Goal: Transaction & Acquisition: Obtain resource

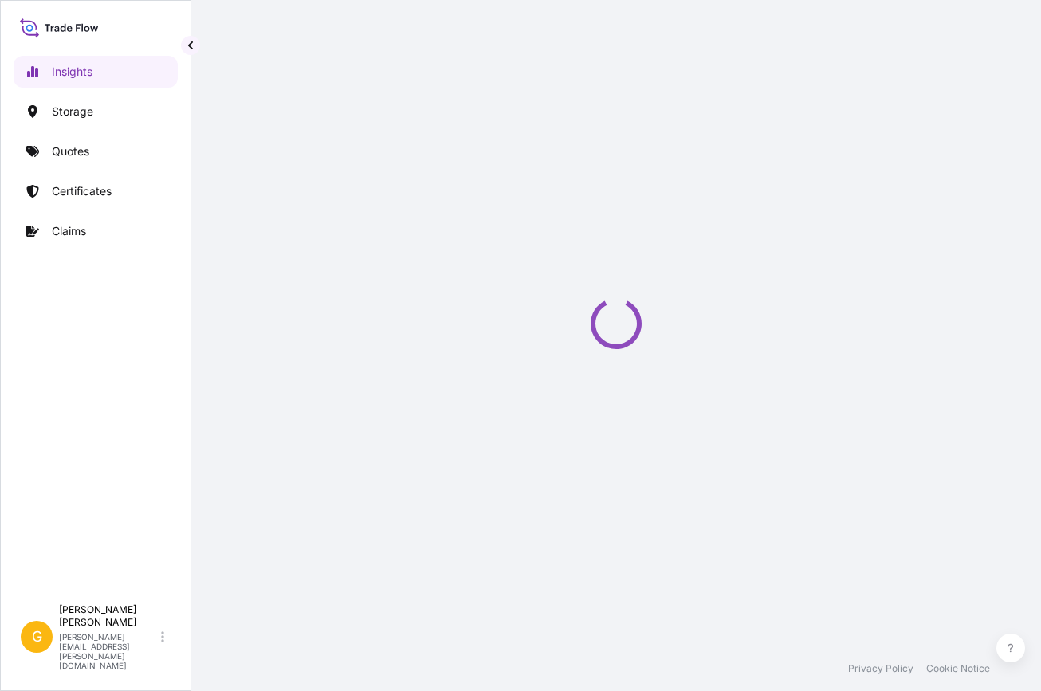
select select "2025"
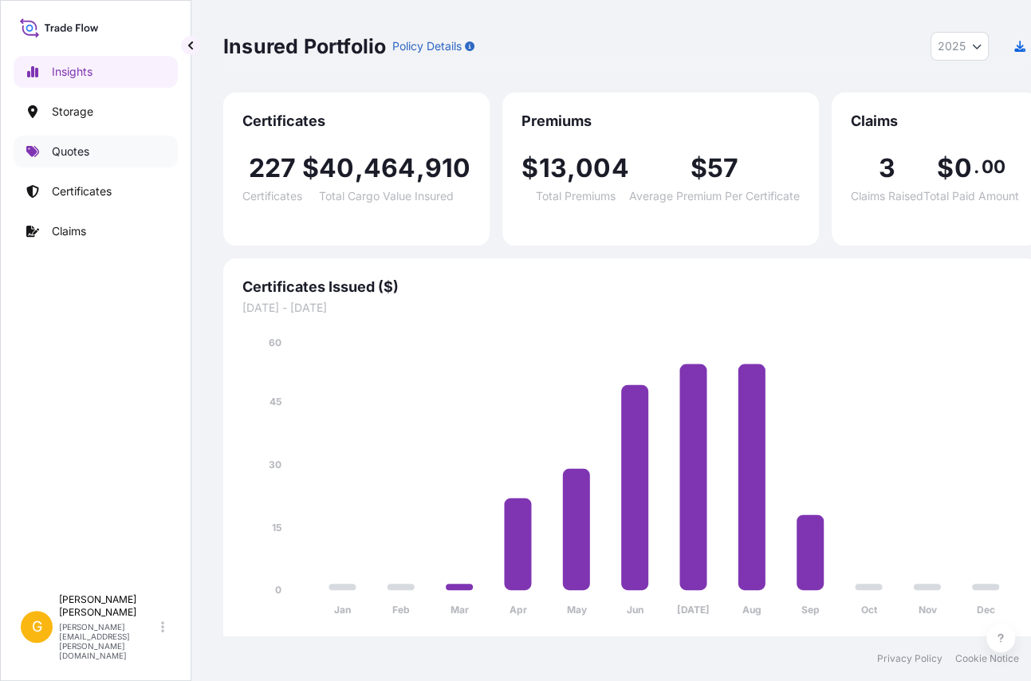
click at [70, 155] on p "Quotes" at bounding box center [70, 152] width 37 height 16
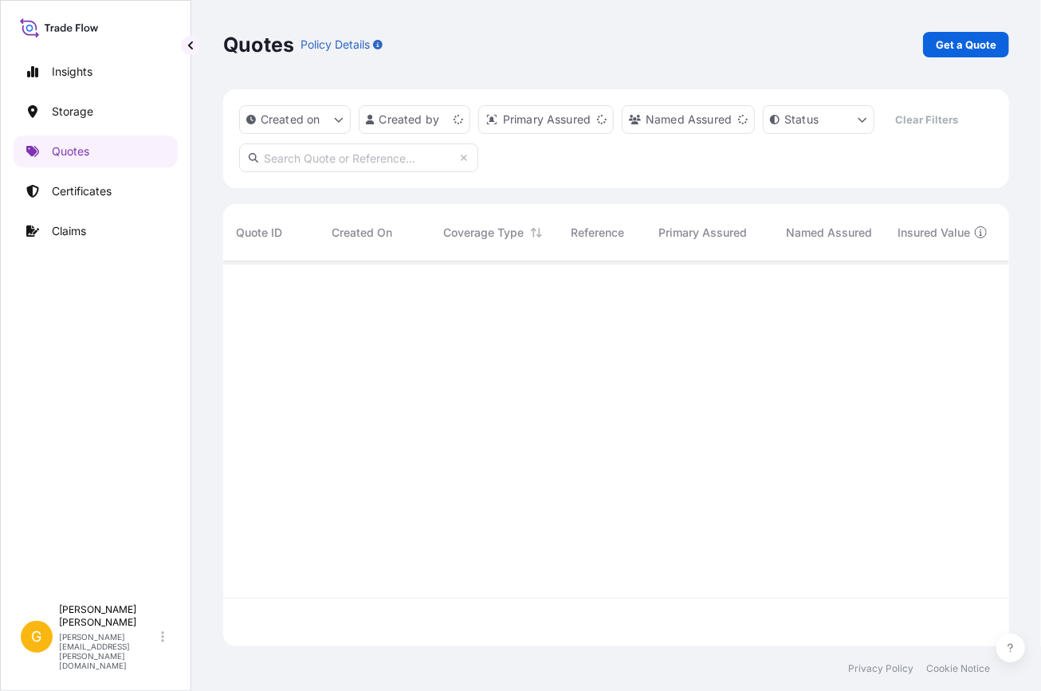
scroll to position [383, 775]
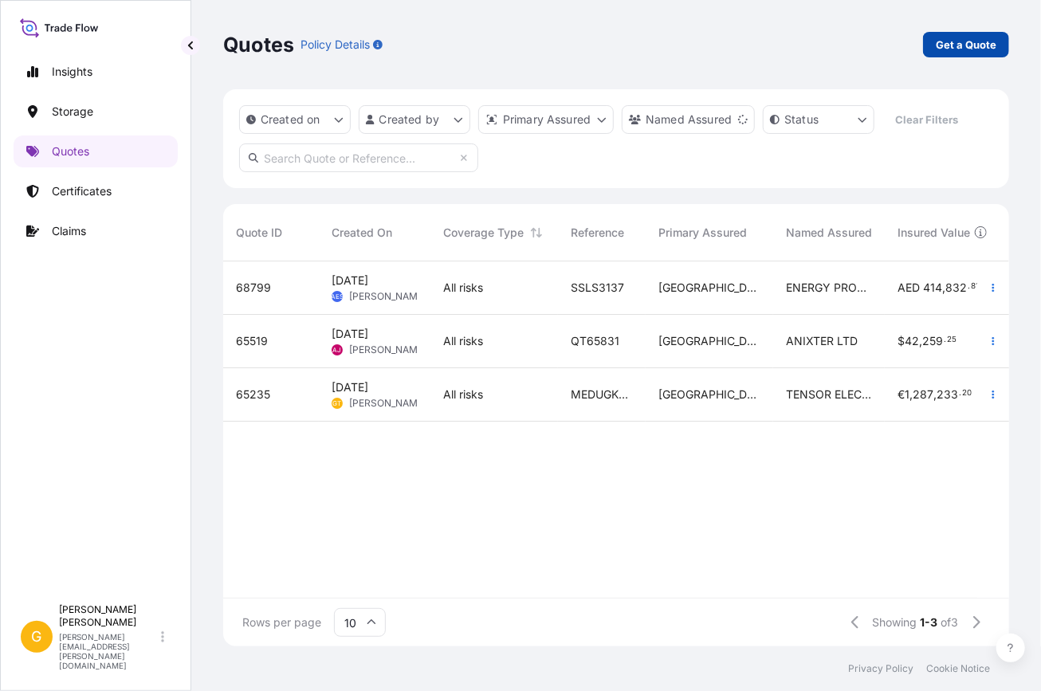
click at [981, 48] on p "Get a Quote" at bounding box center [966, 45] width 61 height 16
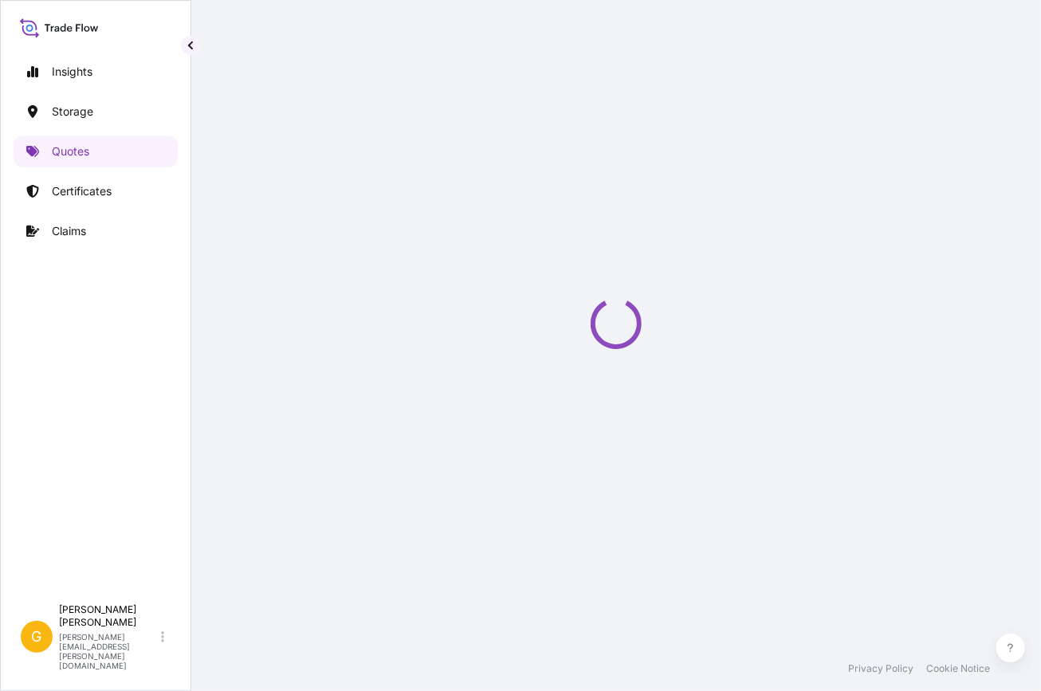
select select "Water"
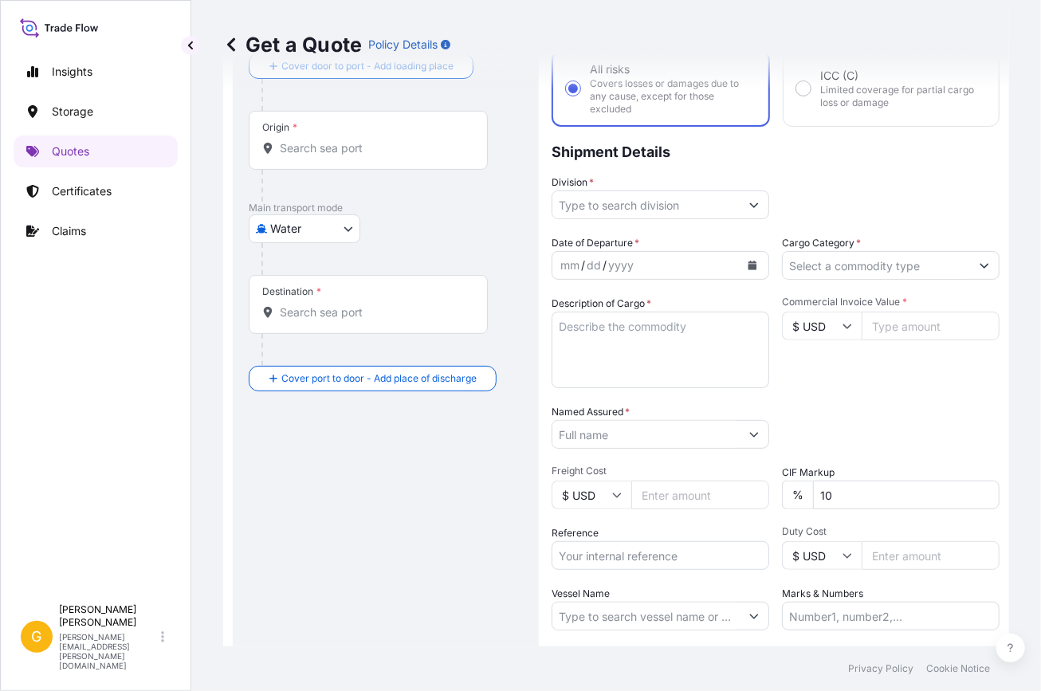
scroll to position [208, 0]
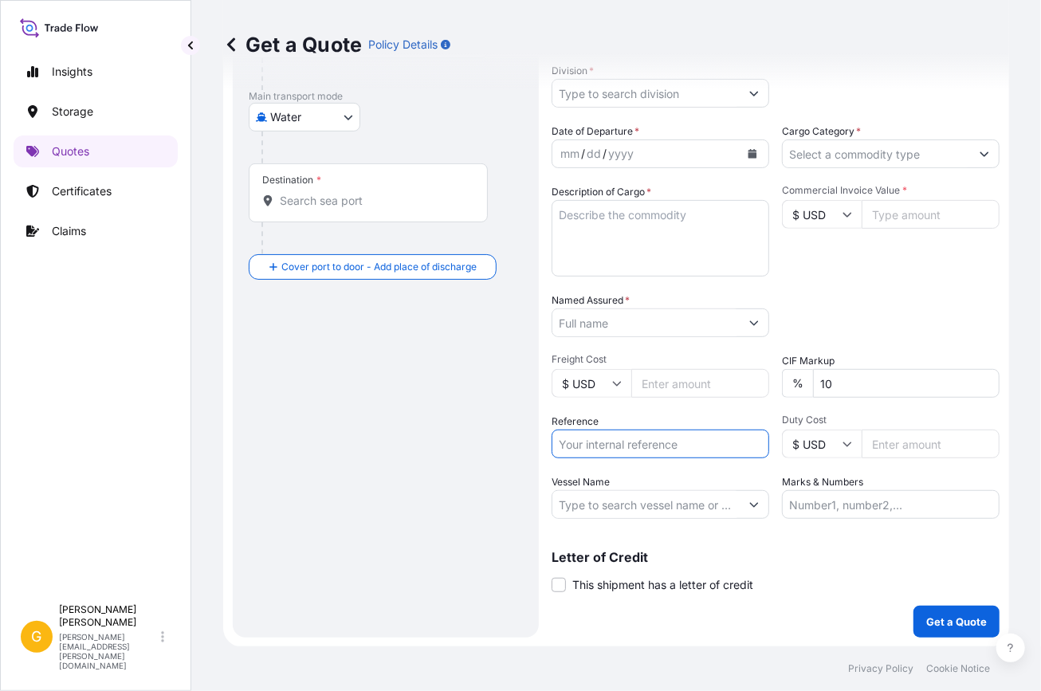
click at [636, 446] on input "Reference" at bounding box center [661, 444] width 218 height 29
paste input "SP2025090200070"
type input "SP2025090200070"
click at [305, 187] on div "Destination *" at bounding box center [368, 192] width 239 height 59
click at [305, 193] on input "Destination *" at bounding box center [374, 201] width 188 height 16
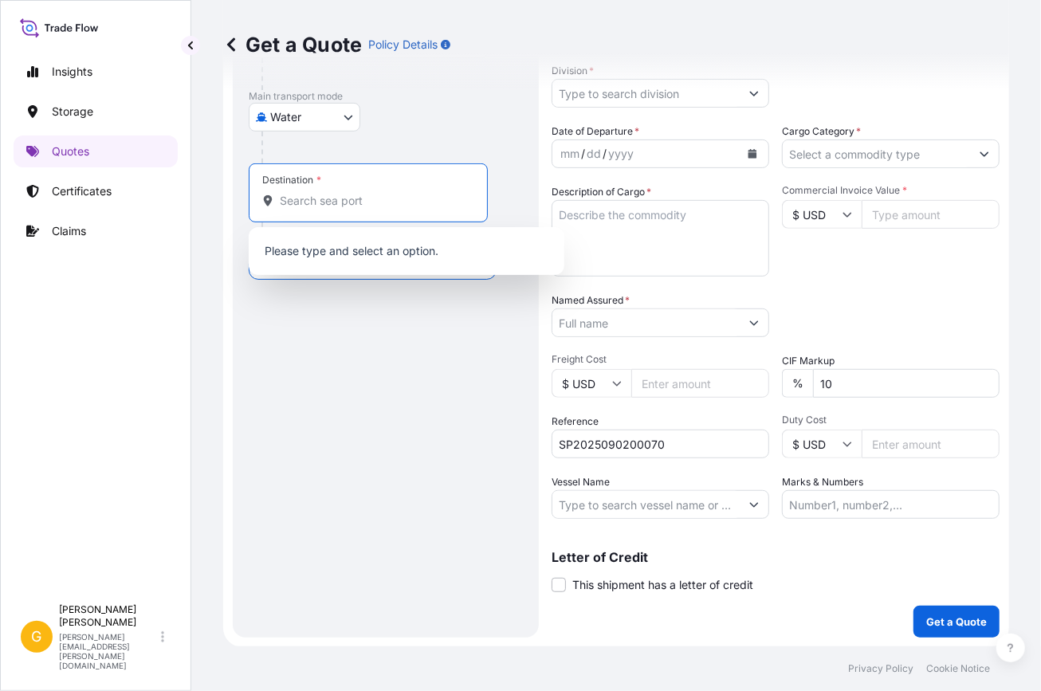
click at [314, 120] on body "0 options available. Insights Storage Quotes Certificates Claims G [PERSON_NAME…" at bounding box center [520, 345] width 1041 height 691
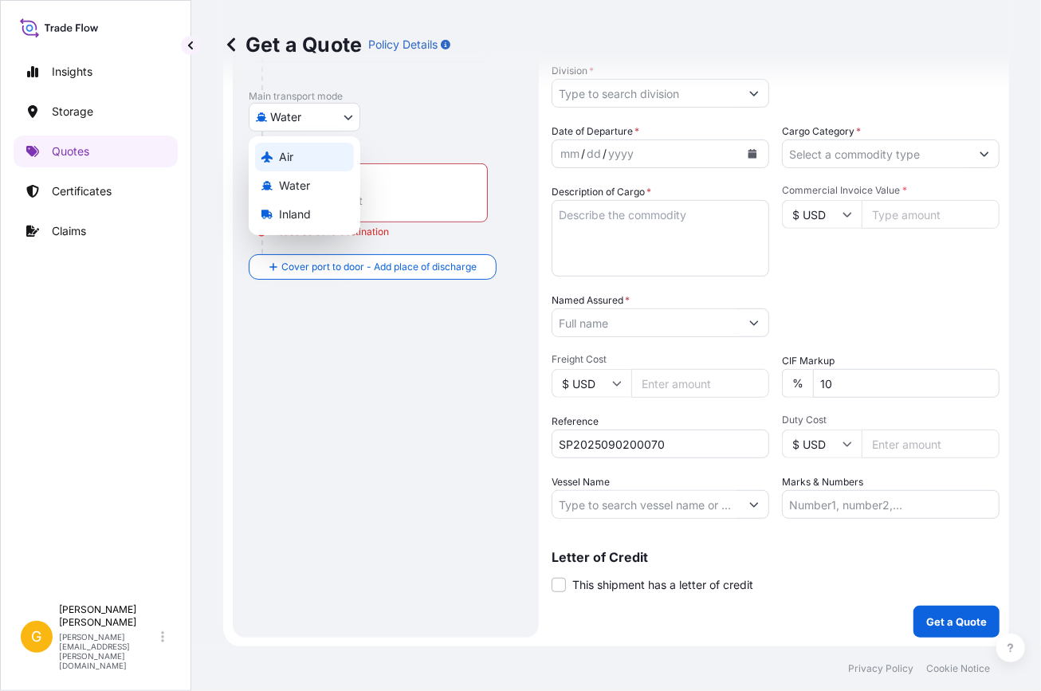
click at [295, 161] on div "Air" at bounding box center [304, 157] width 99 height 29
select select "Air"
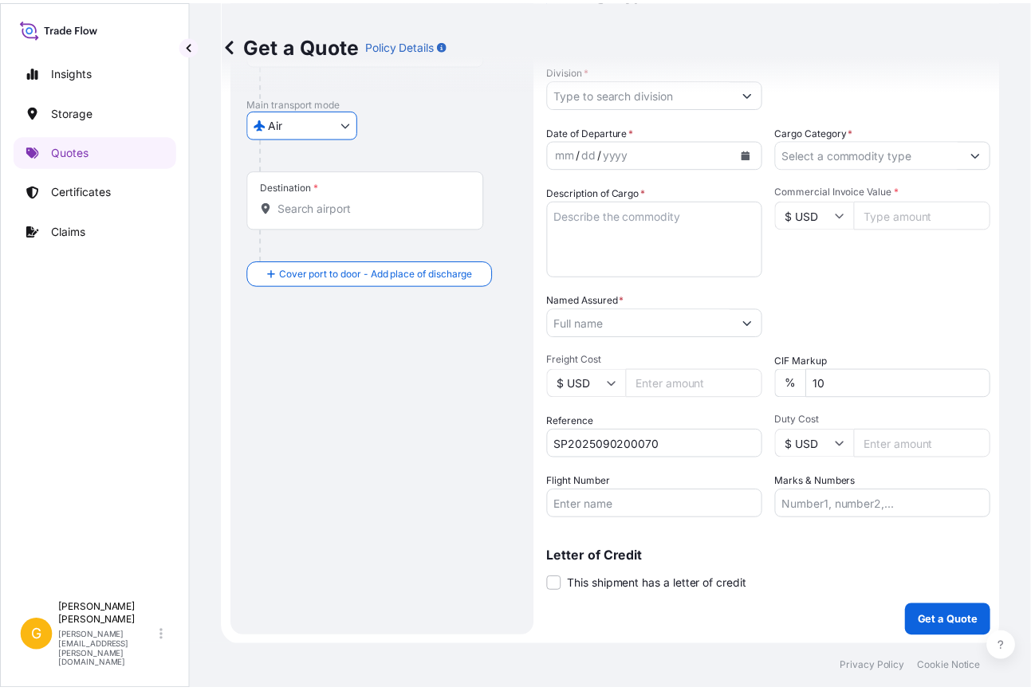
scroll to position [0, 0]
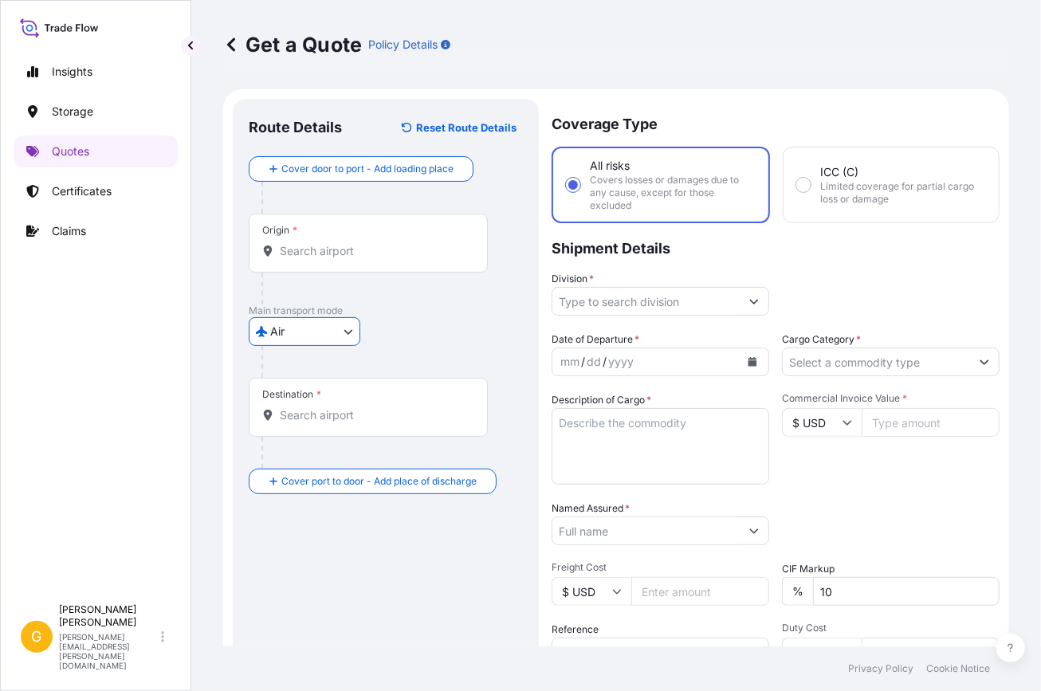
click at [324, 234] on div "Origin *" at bounding box center [368, 243] width 239 height 59
click at [324, 243] on input "Origin *" at bounding box center [374, 251] width 188 height 16
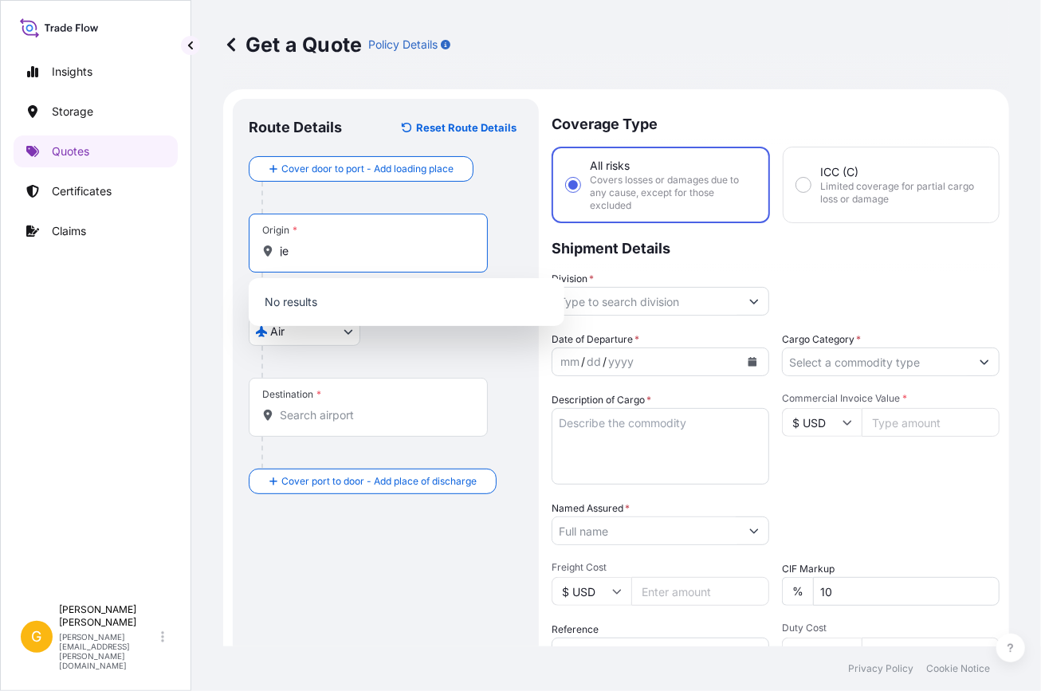
type input "j"
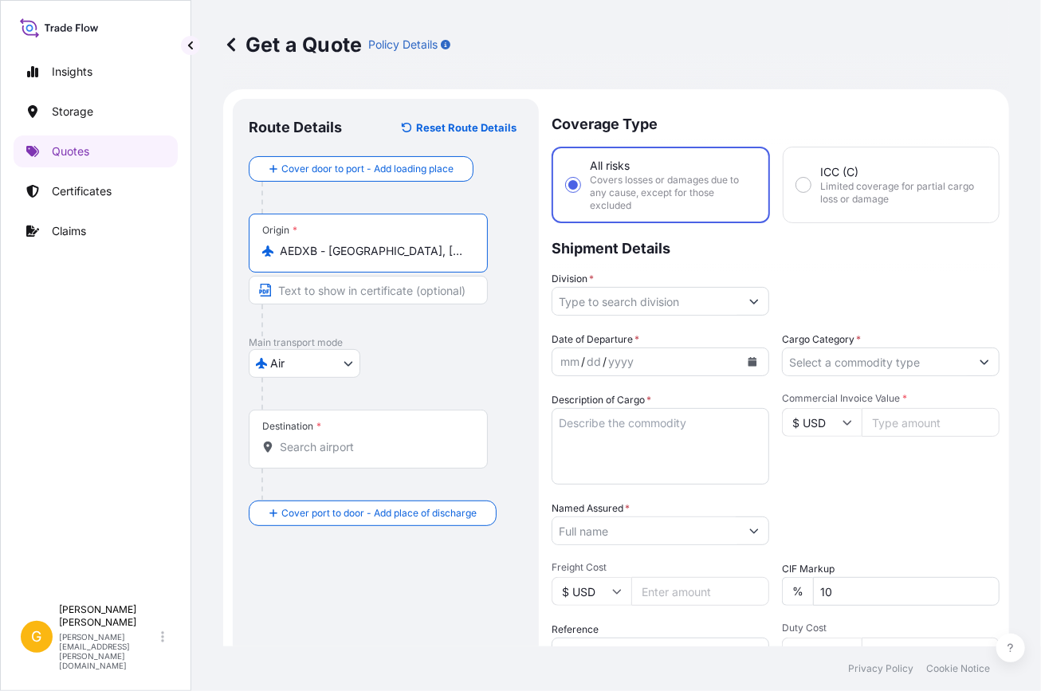
type input "AEDXB - [GEOGRAPHIC_DATA], [GEOGRAPHIC_DATA]"
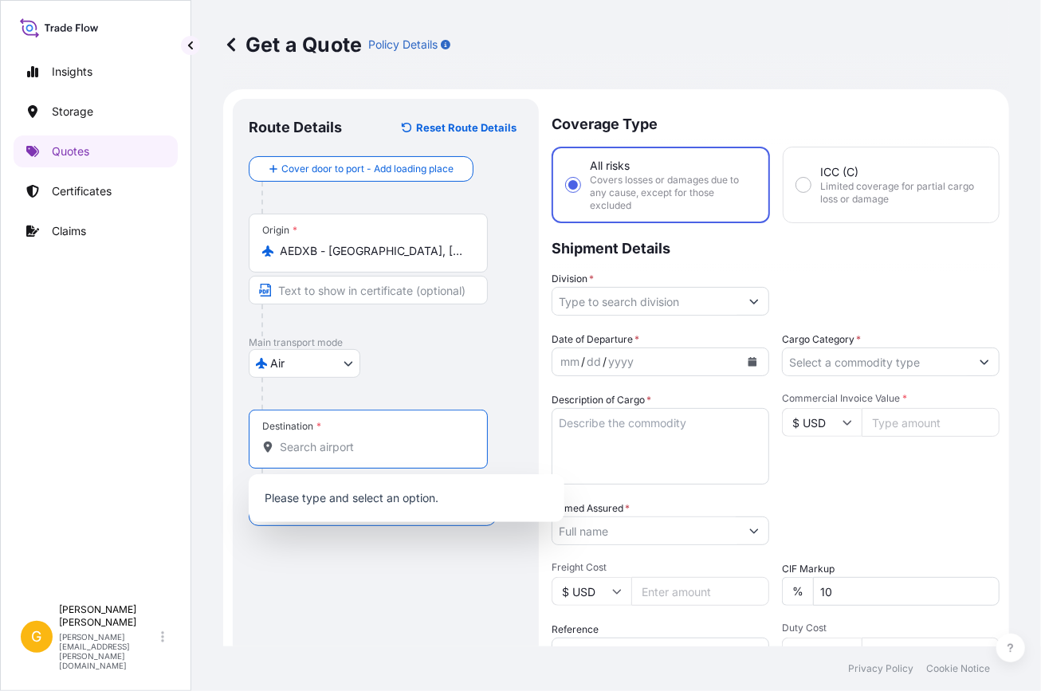
click at [322, 450] on input "Destination *" at bounding box center [374, 447] width 188 height 16
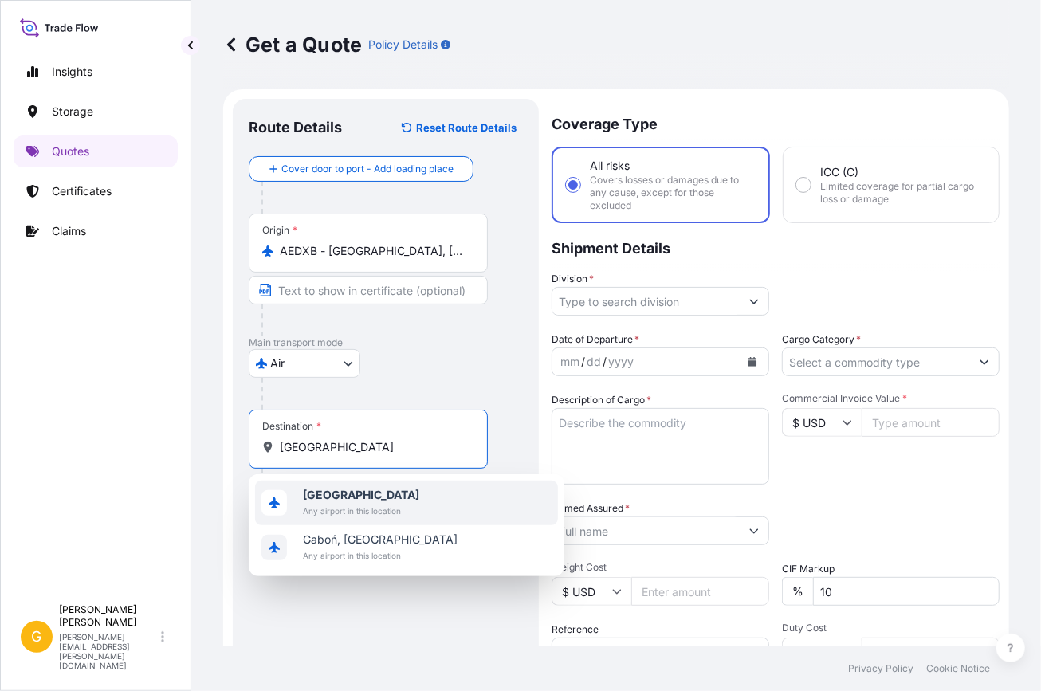
click at [383, 505] on span "Any airport in this location" at bounding box center [361, 511] width 116 height 16
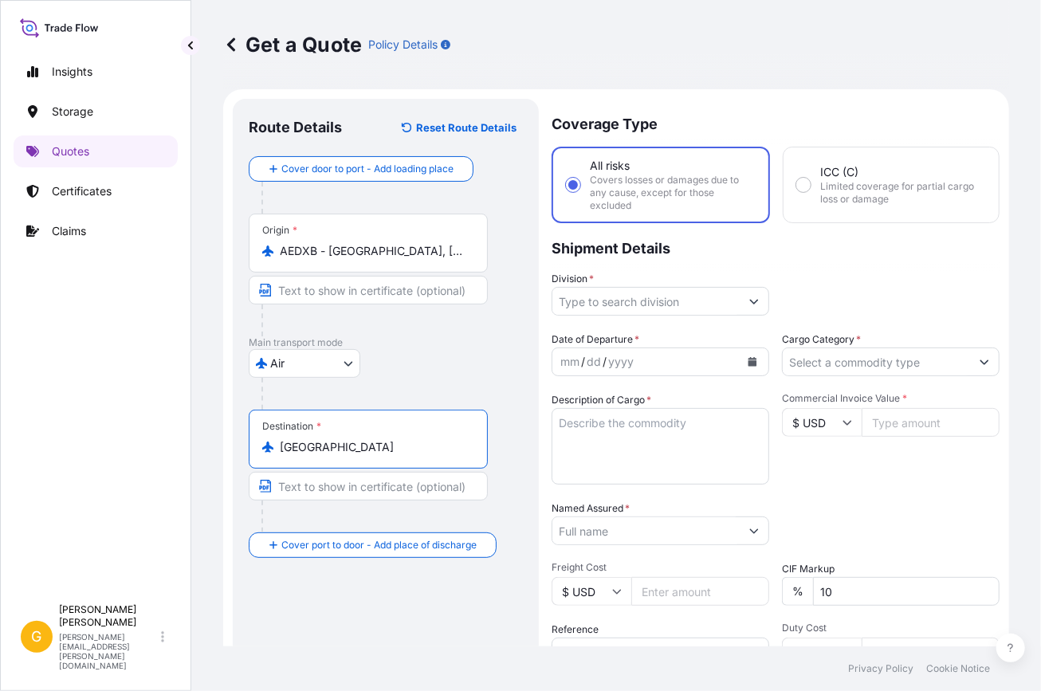
type input "[GEOGRAPHIC_DATA]"
click at [631, 297] on input "Division *" at bounding box center [645, 301] width 187 height 29
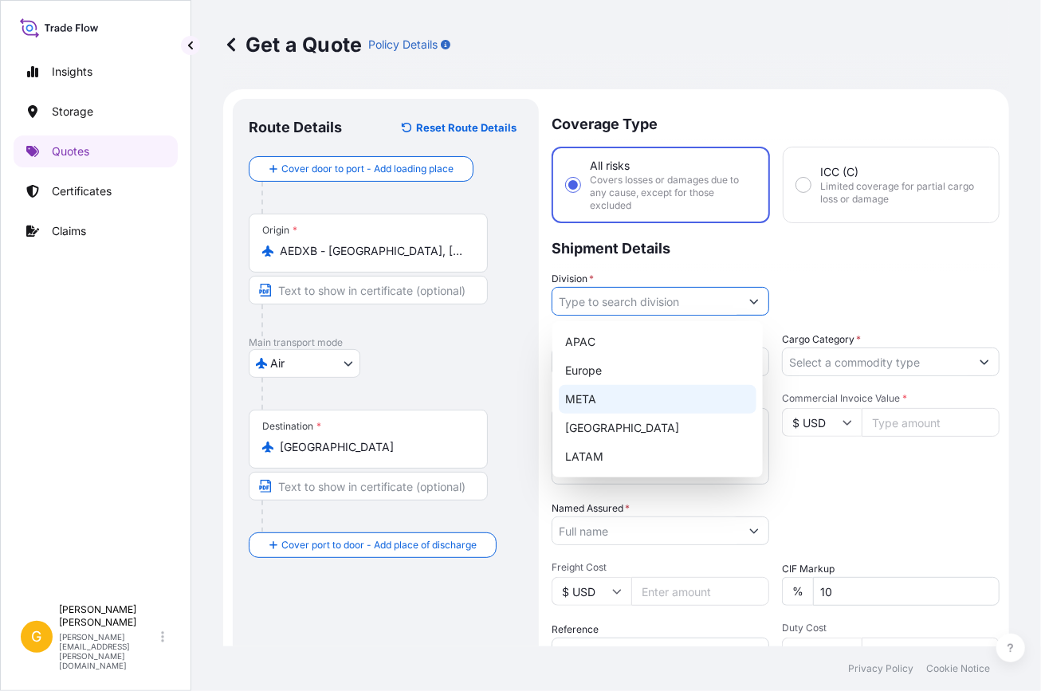
click at [615, 403] on div "META" at bounding box center [658, 399] width 199 height 29
type input "META"
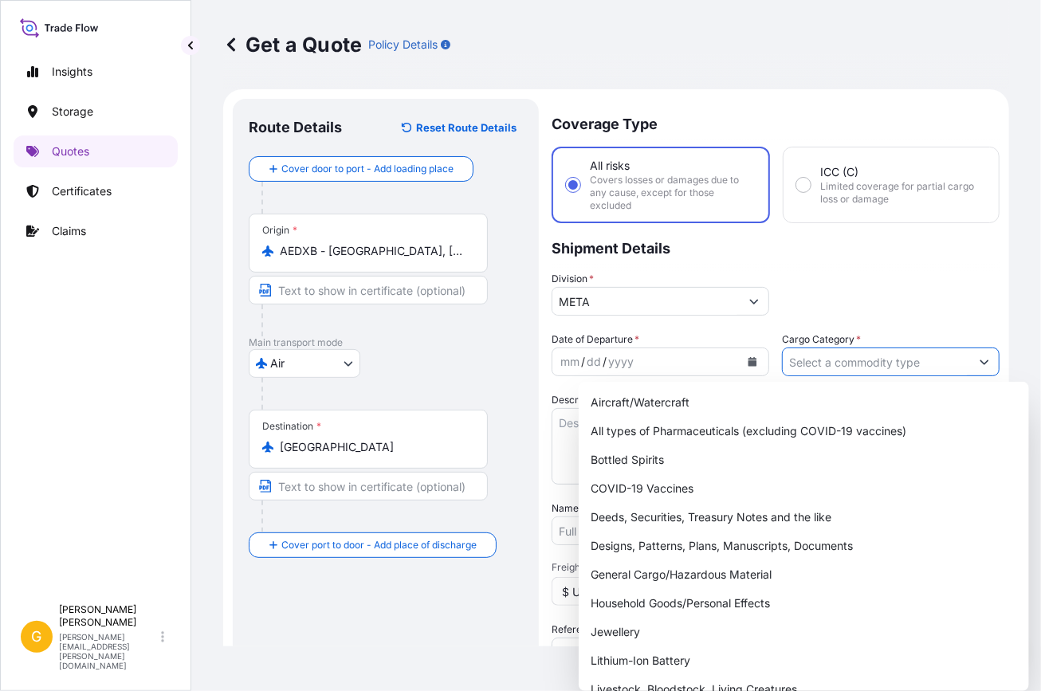
click at [857, 359] on input "Cargo Category *" at bounding box center [876, 362] width 187 height 29
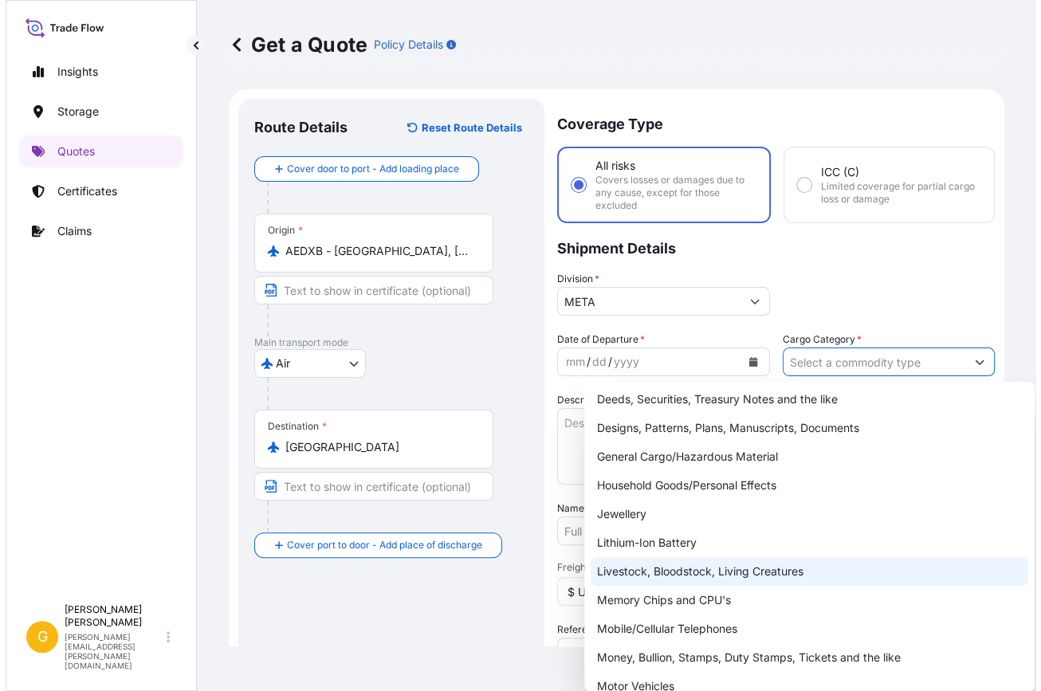
scroll to position [144, 0]
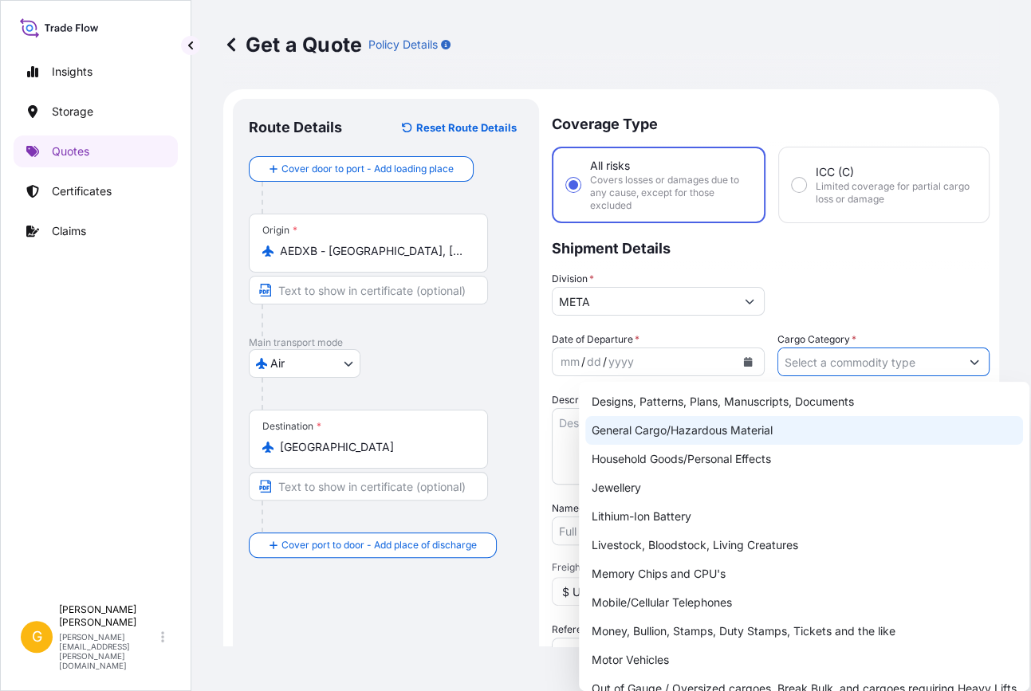
click at [694, 426] on div "General Cargo/Hazardous Material" at bounding box center [804, 430] width 438 height 29
type input "General Cargo/Hazardous Material"
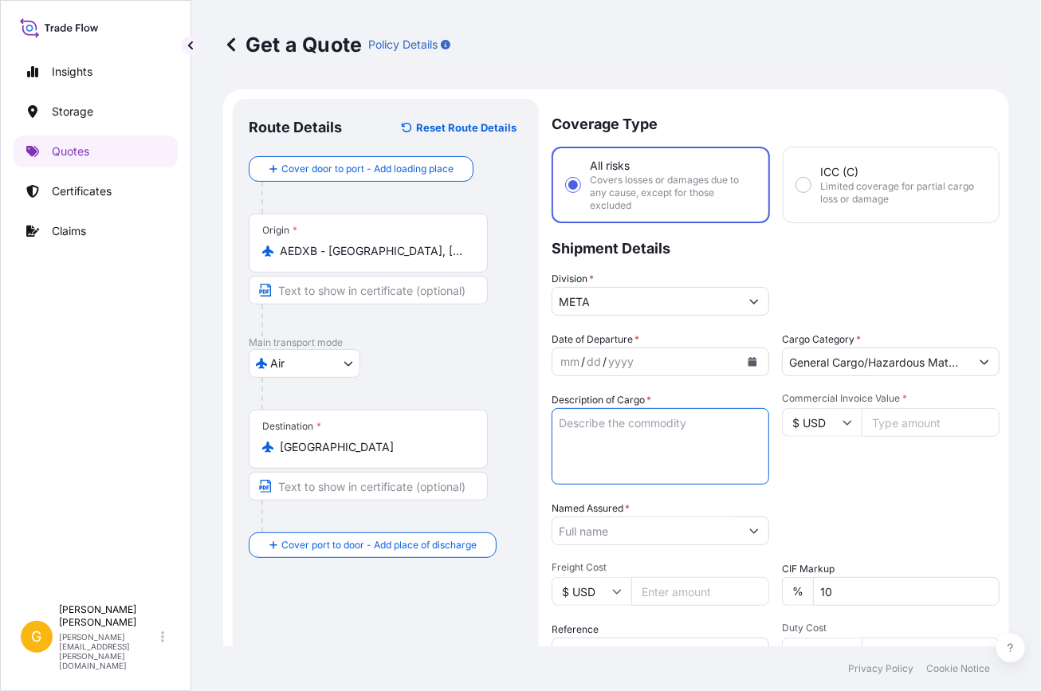
click at [622, 431] on textarea "Description of Cargo *" at bounding box center [661, 446] width 218 height 77
click at [615, 429] on textarea "Description of Cargo *" at bounding box center [661, 446] width 218 height 77
paste textarea "OILWELL EQUIPMENT"
type textarea "2 PIECES OF OILWELL EQUIPMENT"
click at [749, 356] on button "Calendar" at bounding box center [753, 362] width 26 height 26
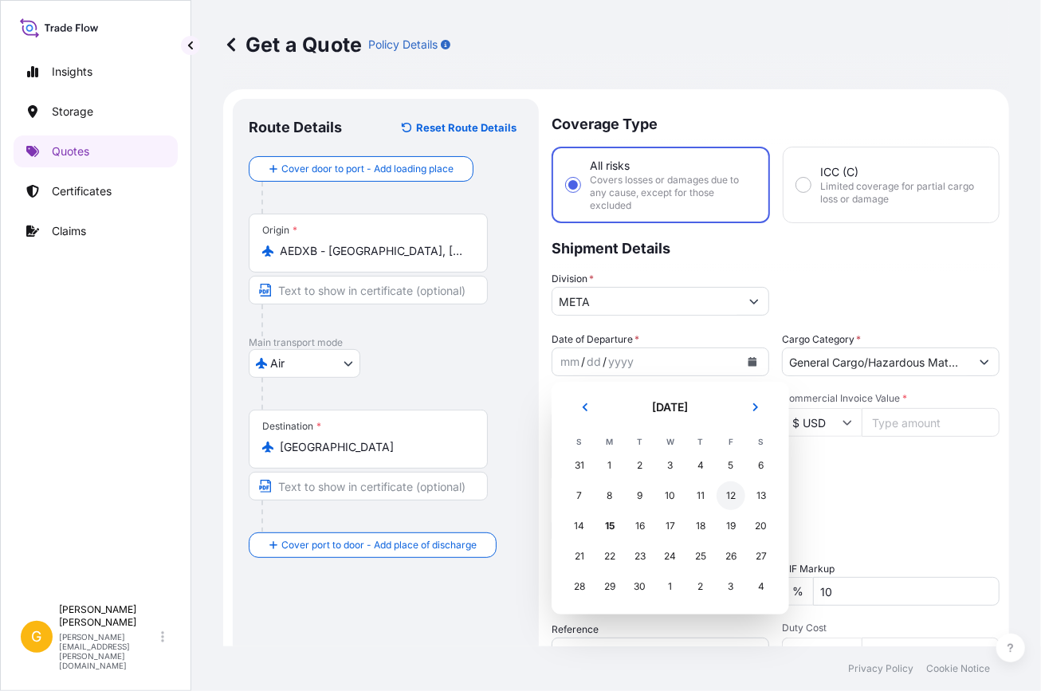
click at [729, 495] on div "12" at bounding box center [731, 496] width 29 height 29
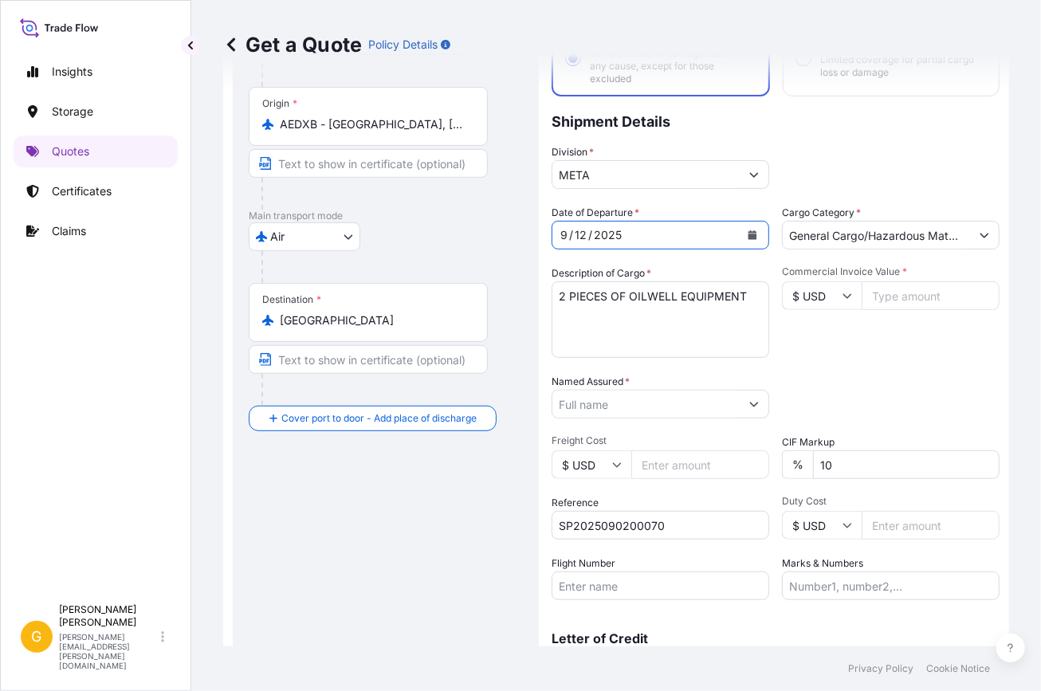
scroll to position [208, 0]
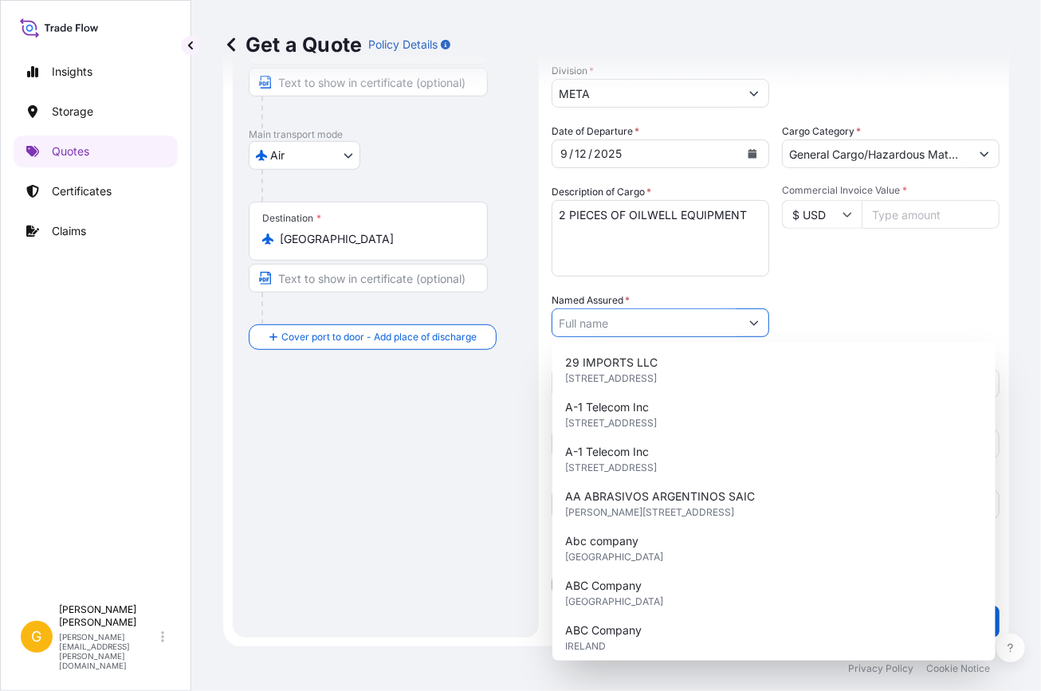
click at [685, 322] on input "Named Assured *" at bounding box center [645, 323] width 187 height 29
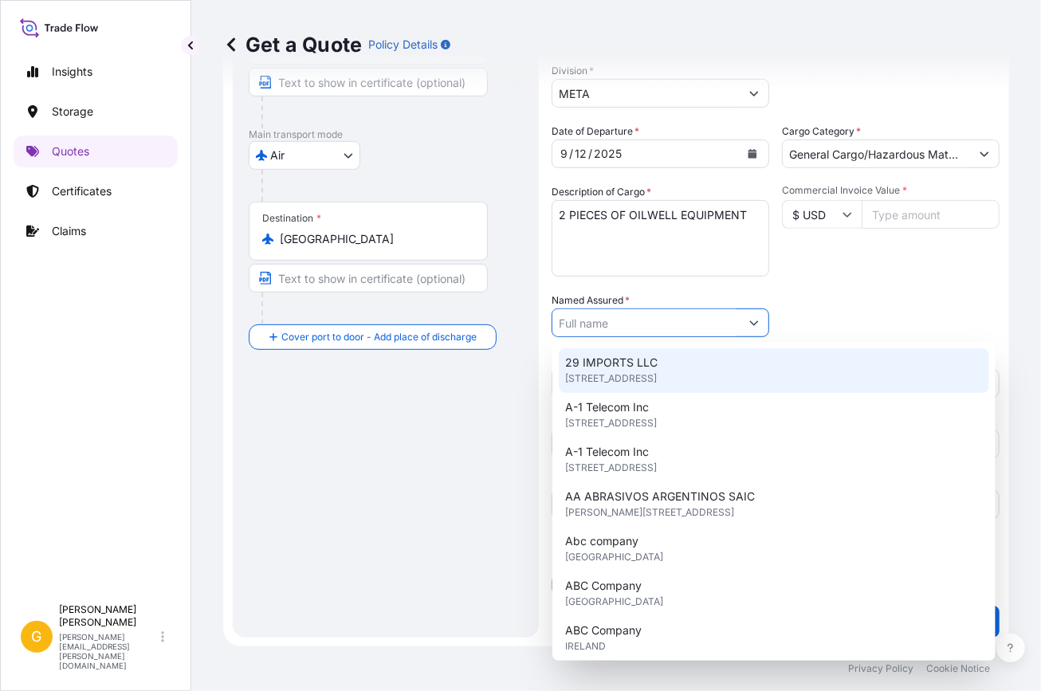
click at [614, 320] on input "Named Assured *" at bounding box center [645, 323] width 187 height 29
paste input "SCHLUMBERGER RESERVOIR PRODUCTS FZE"
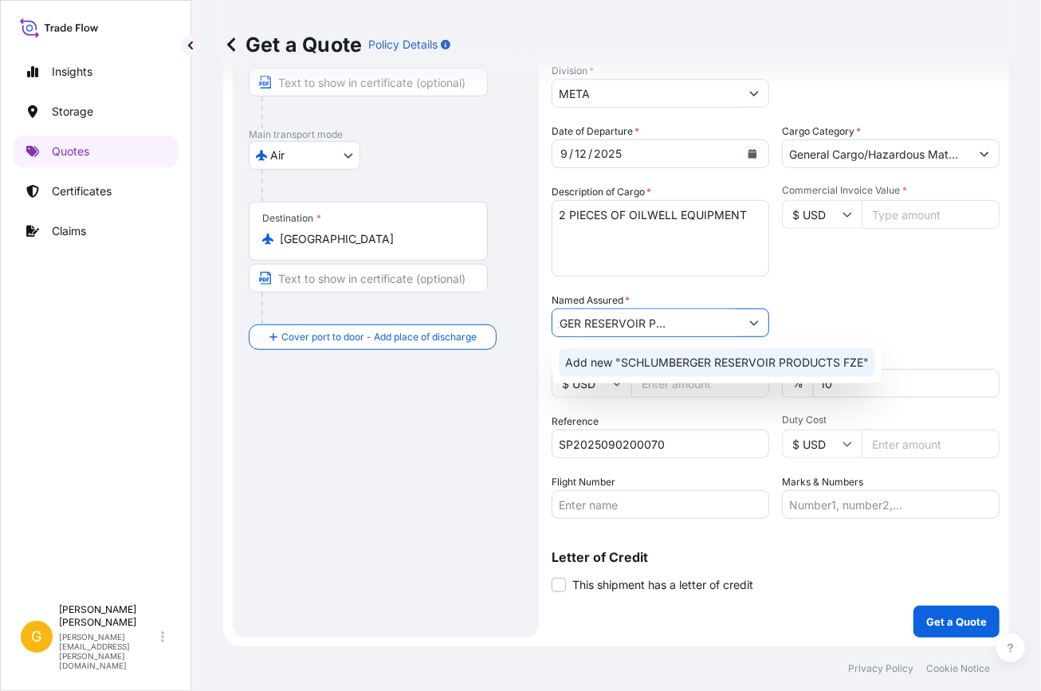
click at [664, 362] on span "Add new "SCHLUMBERGER RESERVOIR PRODUCTS FZE"" at bounding box center [717, 363] width 304 height 16
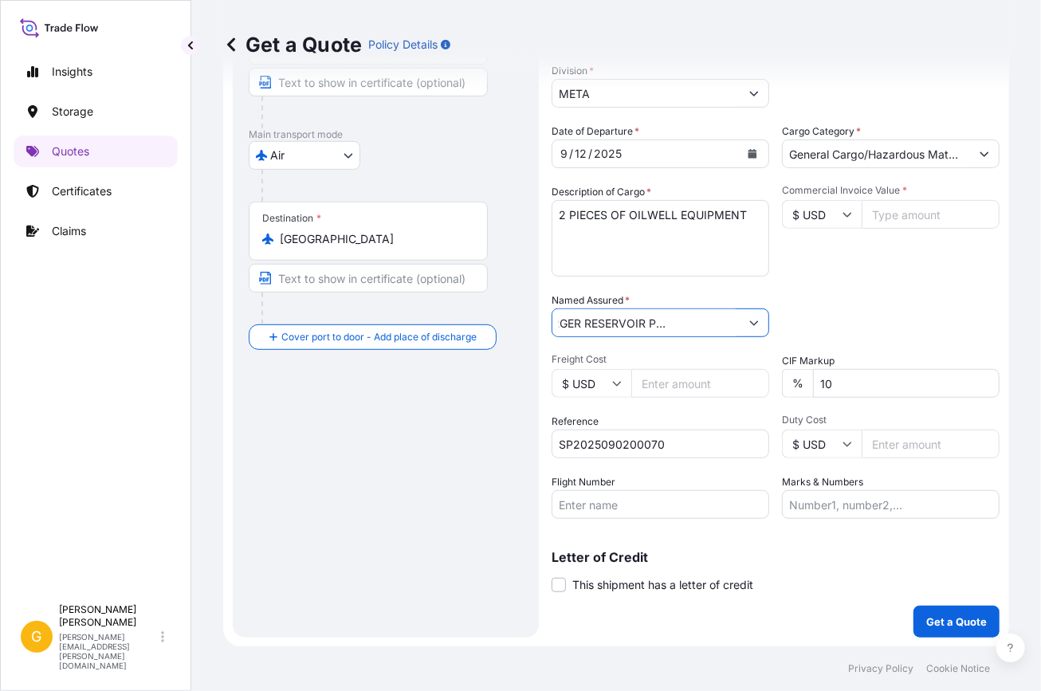
type input "SCHLUMBERGER RESERVOIR PRODUCTS FZE"
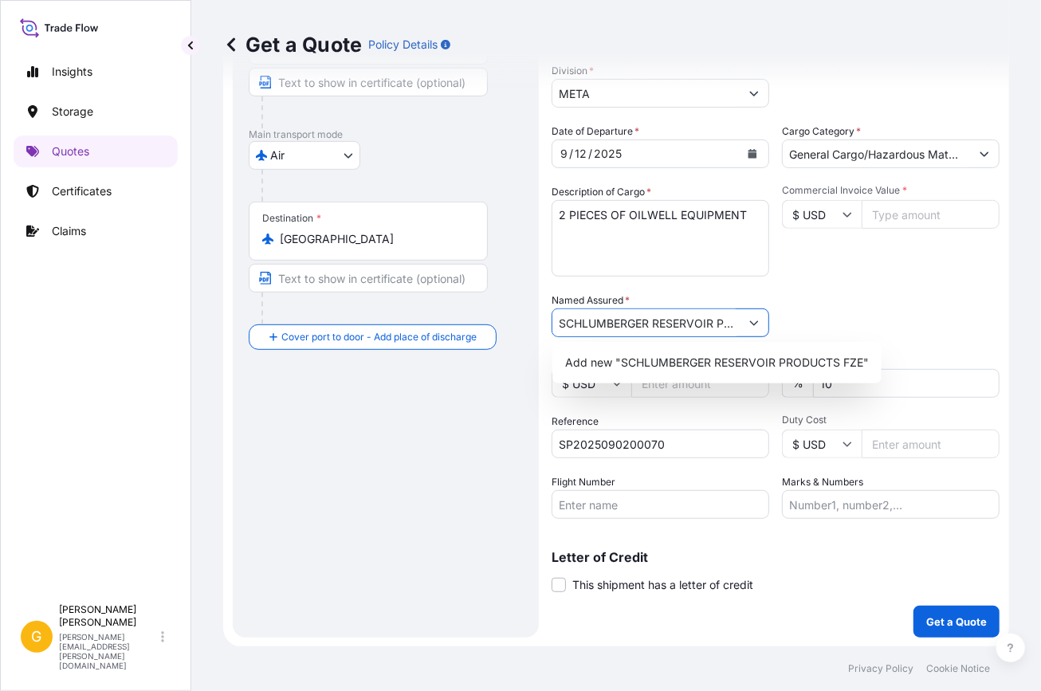
click at [888, 444] on input "Duty Cost" at bounding box center [931, 444] width 138 height 29
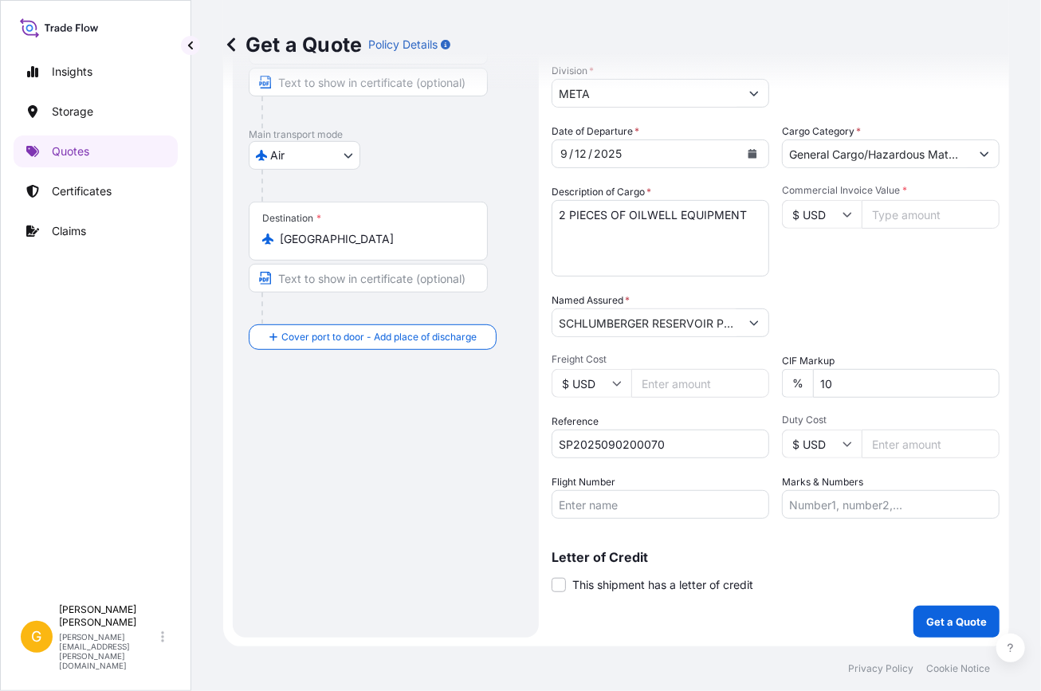
click at [907, 204] on input "Commercial Invoice Value *" at bounding box center [931, 214] width 138 height 29
paste input "57412"
type input "57412"
click at [961, 619] on p "Get a Quote" at bounding box center [956, 622] width 61 height 16
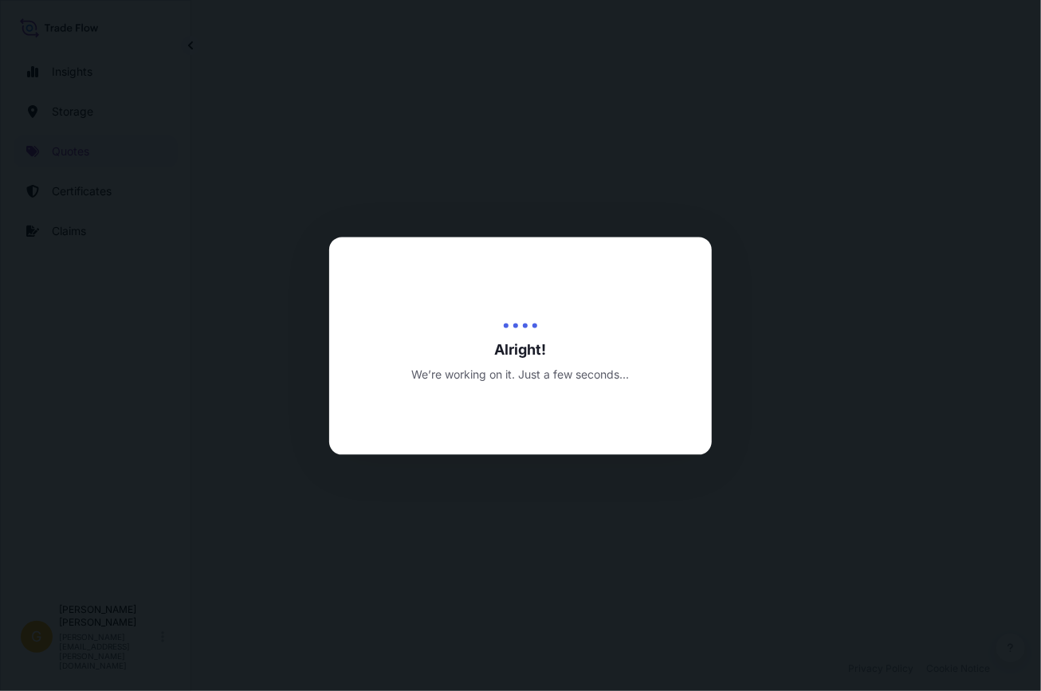
select select "Air"
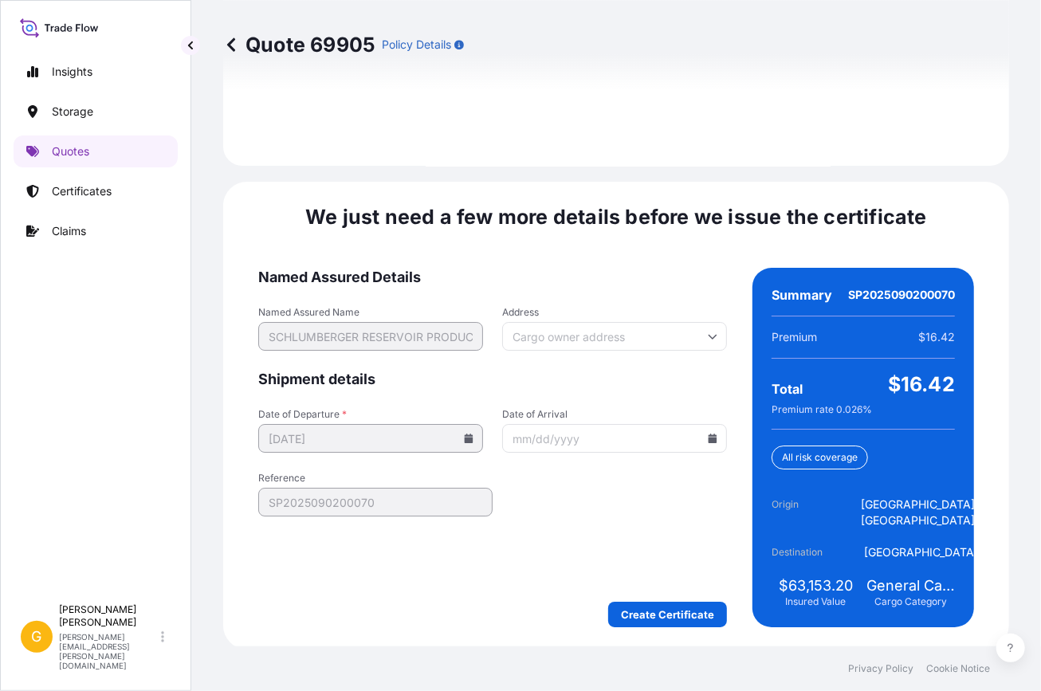
scroll to position [2417, 0]
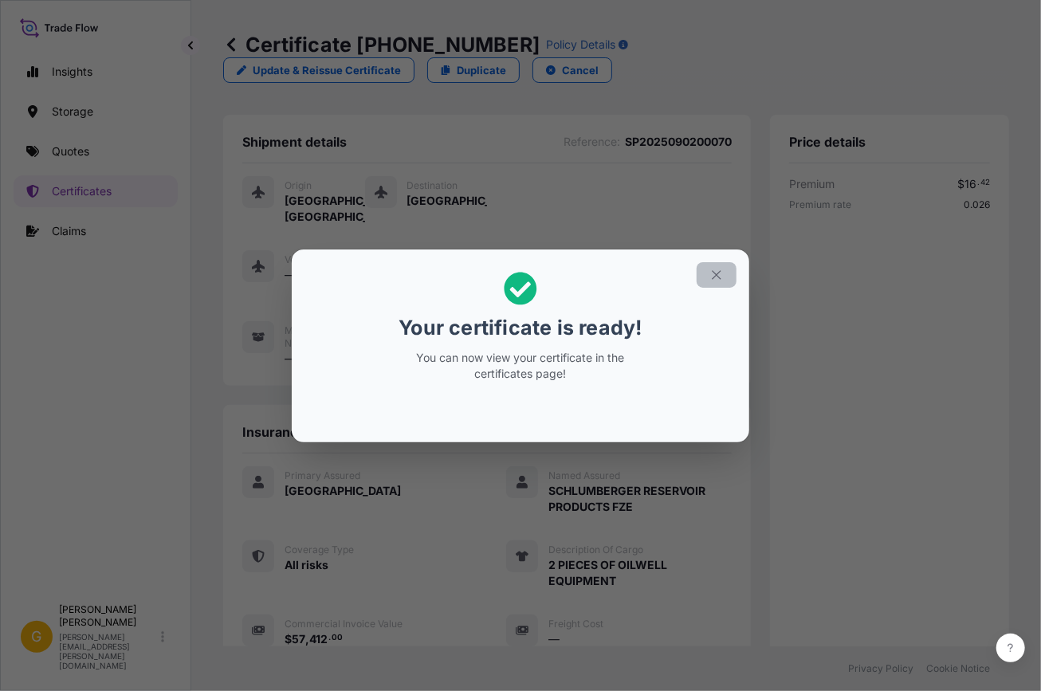
click at [721, 272] on icon "button" at bounding box center [717, 275] width 14 height 14
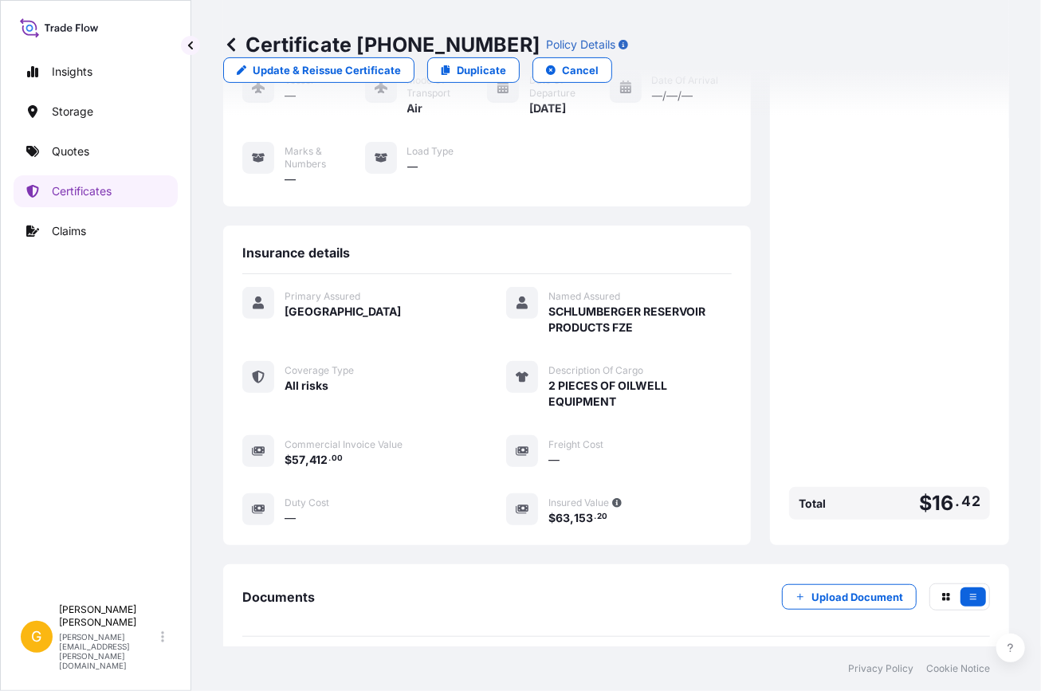
scroll to position [319, 0]
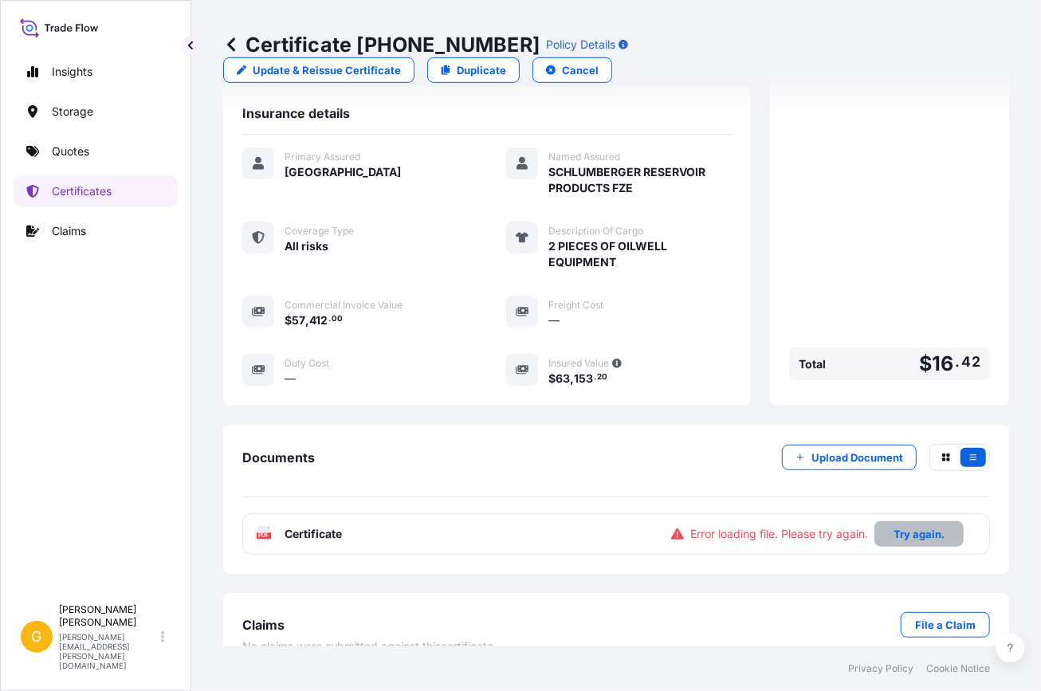
click at [917, 526] on p "Try again." at bounding box center [919, 534] width 51 height 16
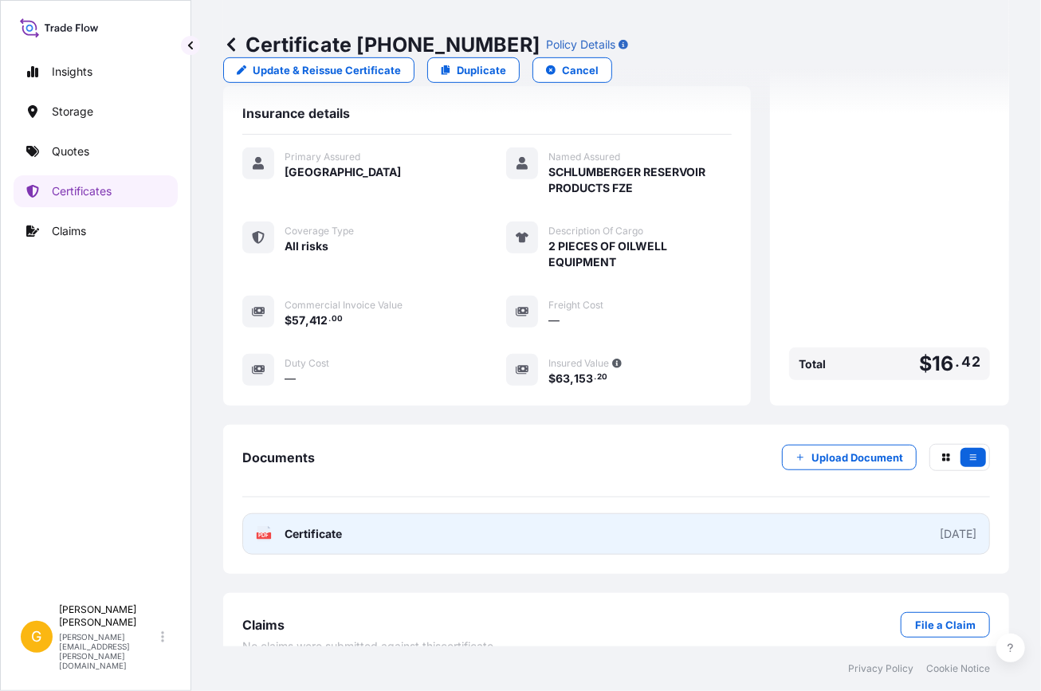
click at [544, 518] on link "PDF Certificate [DATE]" at bounding box center [616, 533] width 748 height 41
